Goal: Complete application form: Complete application form

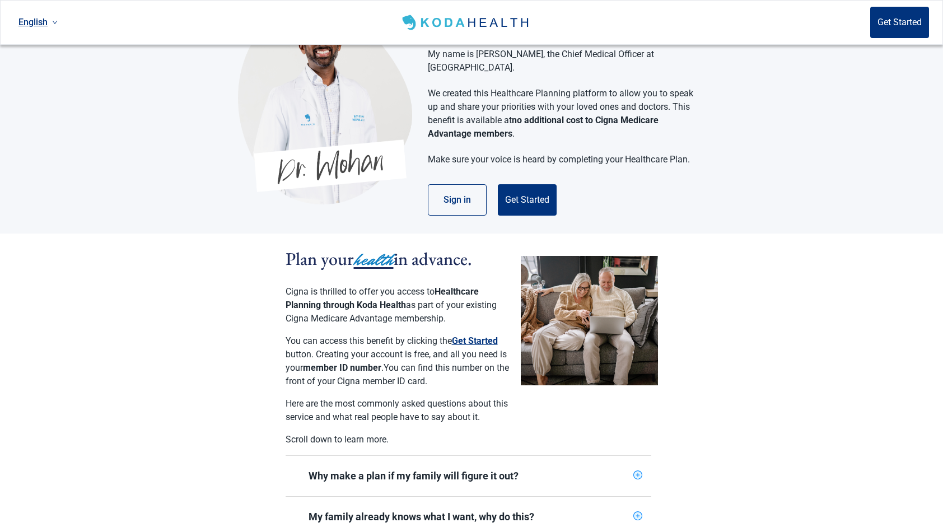
scroll to position [56, 0]
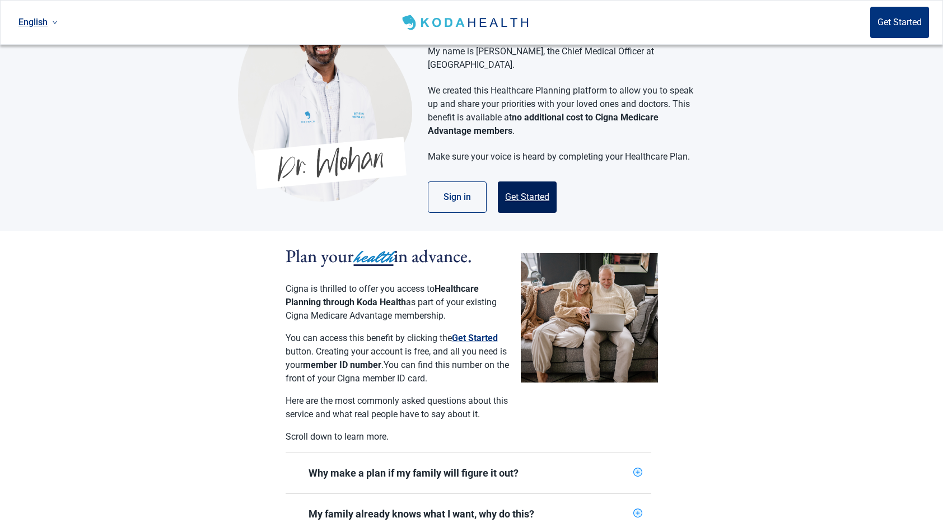
click at [523, 184] on button "Get Started" at bounding box center [527, 196] width 59 height 31
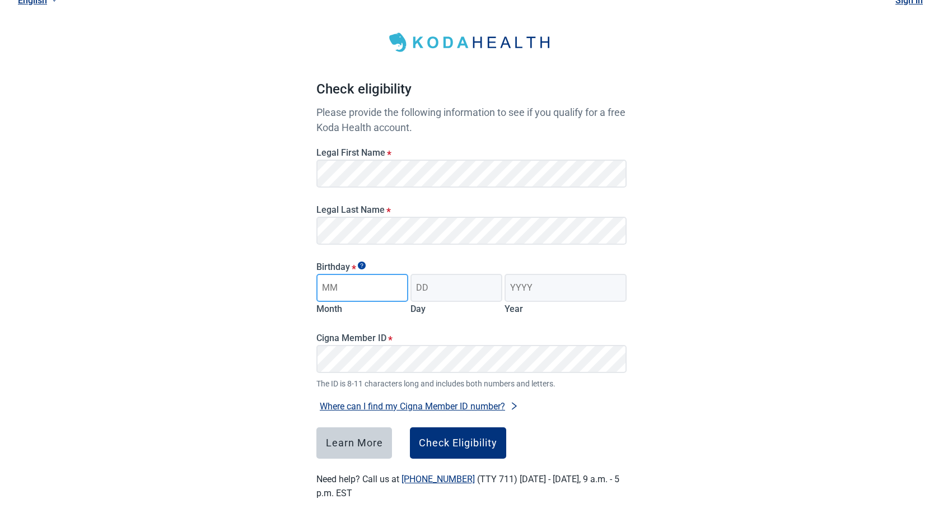
click at [370, 283] on input "Month" at bounding box center [362, 288] width 92 height 28
type input "03"
click at [431, 293] on input "Day" at bounding box center [457, 288] width 92 height 28
type input "18"
click at [530, 293] on input "Year" at bounding box center [566, 288] width 122 height 28
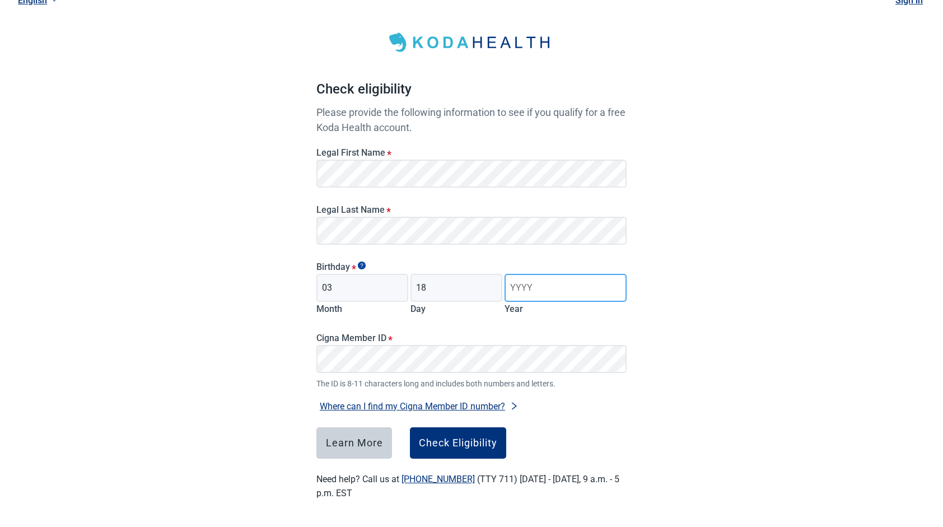
type input "1959"
